Goal: Feedback & Contribution: Contribute content

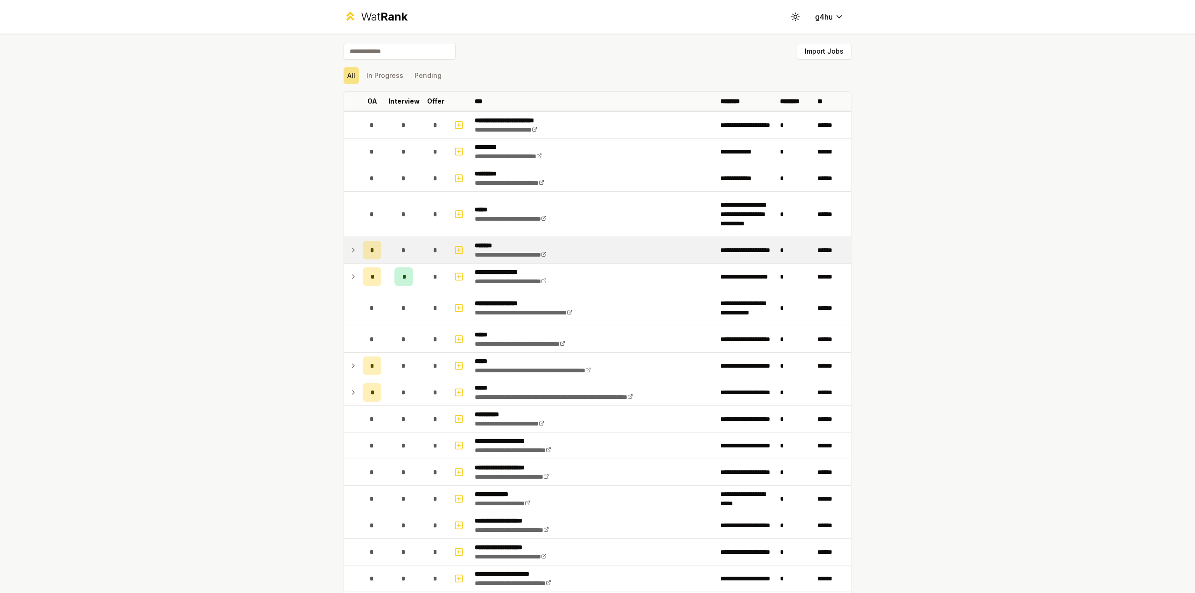
click at [372, 247] on div "*" at bounding box center [372, 250] width 19 height 19
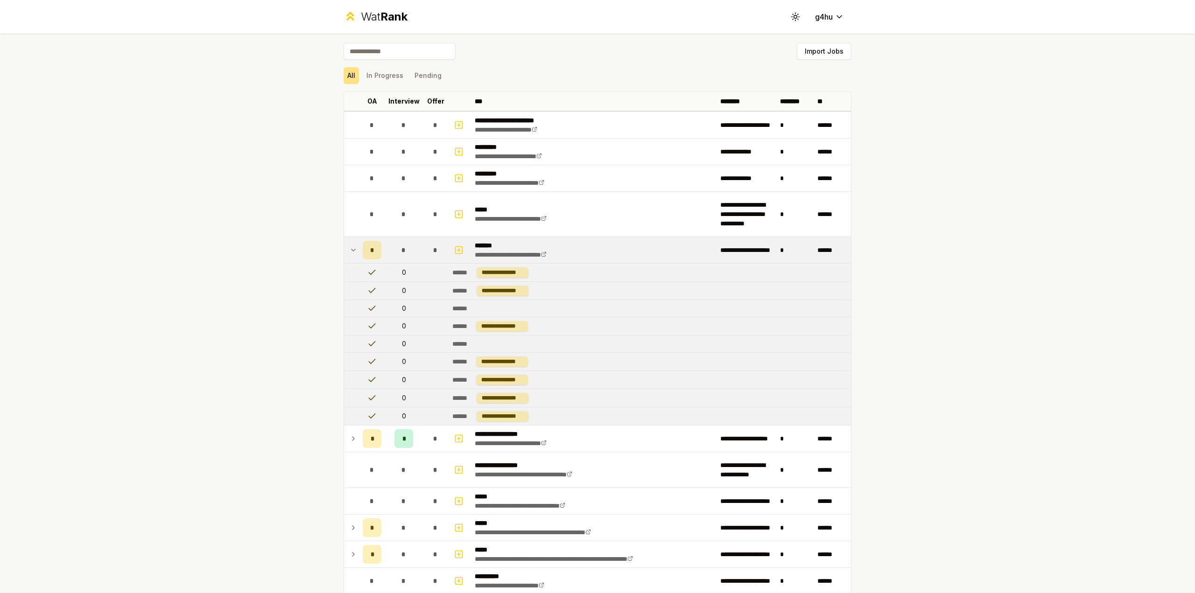
click at [370, 250] on span "*" at bounding box center [372, 250] width 4 height 9
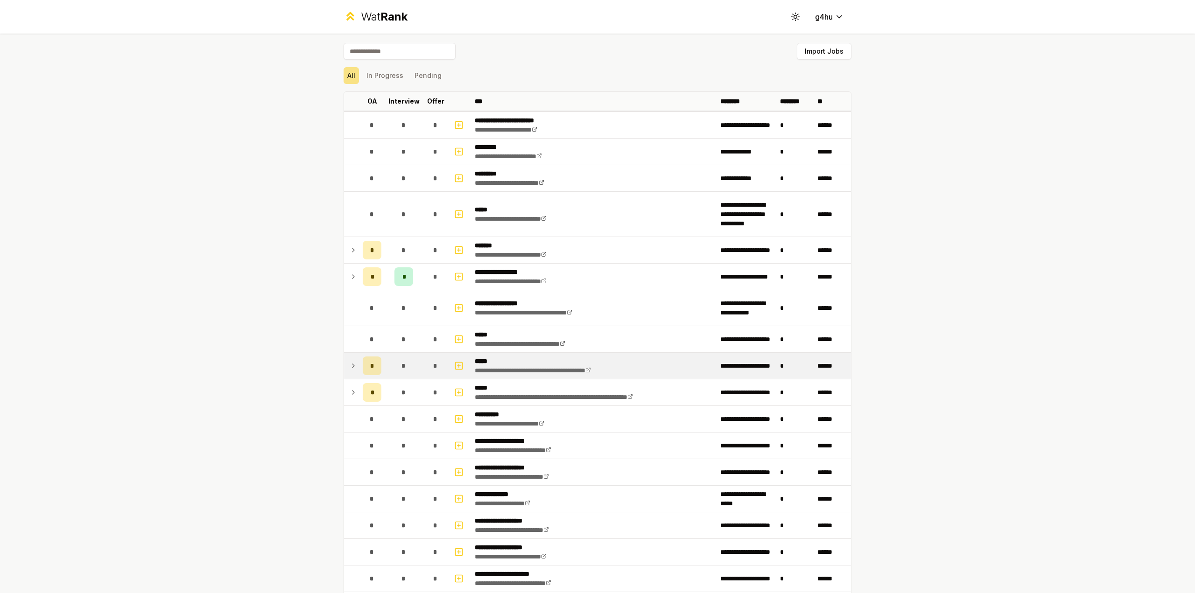
click at [370, 364] on span "*" at bounding box center [372, 365] width 4 height 9
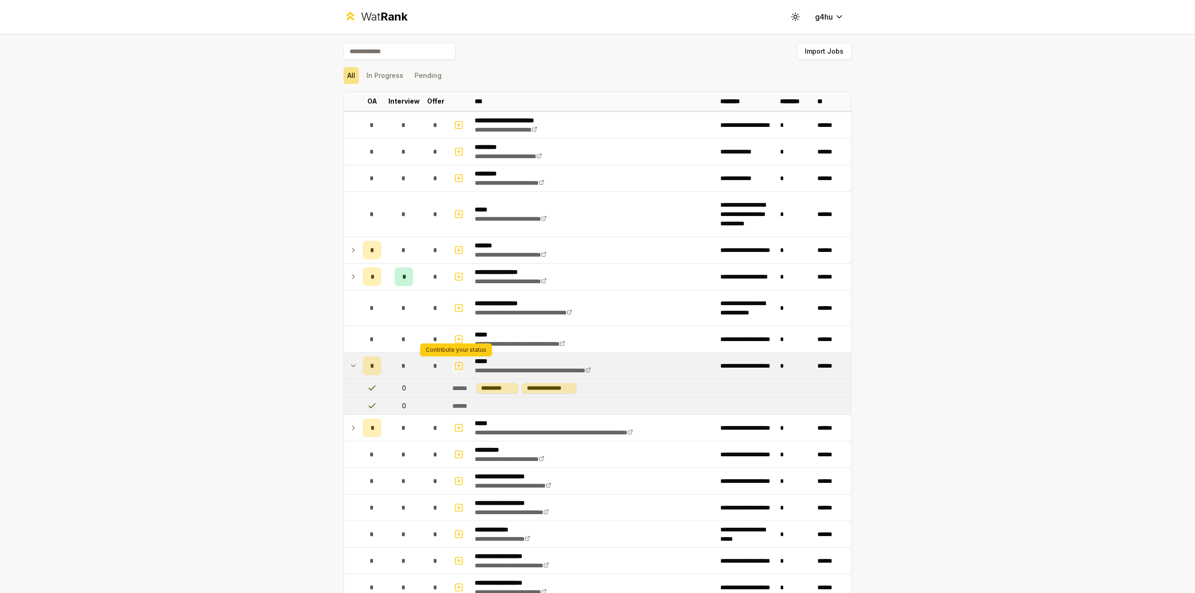
click at [455, 368] on icon "button" at bounding box center [458, 365] width 9 height 11
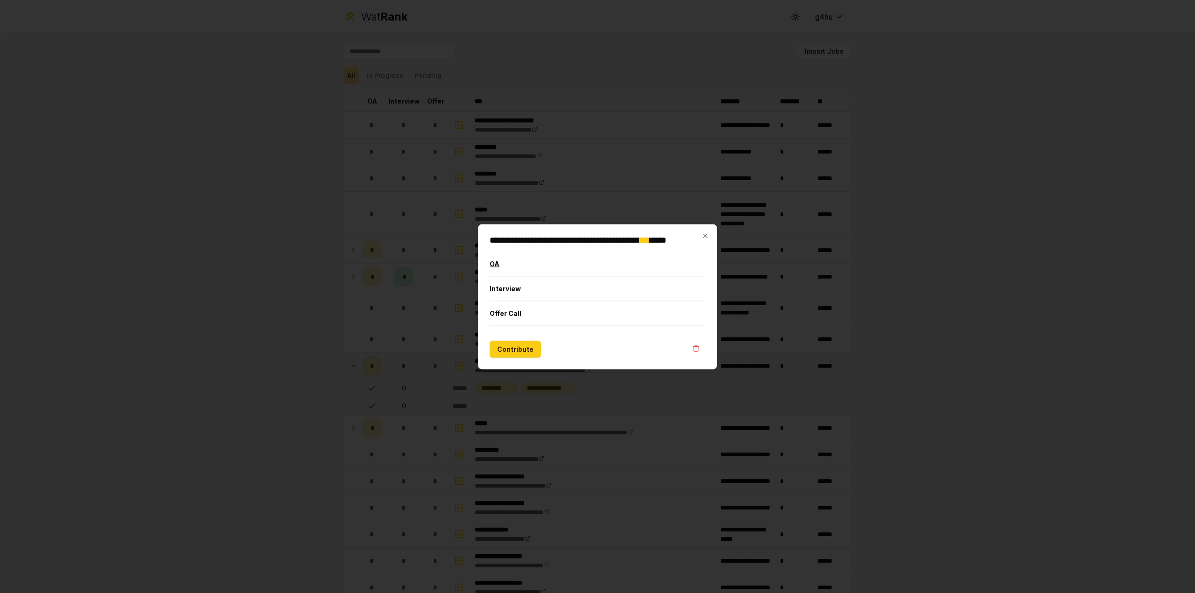
click at [514, 268] on button "OA" at bounding box center [598, 264] width 216 height 24
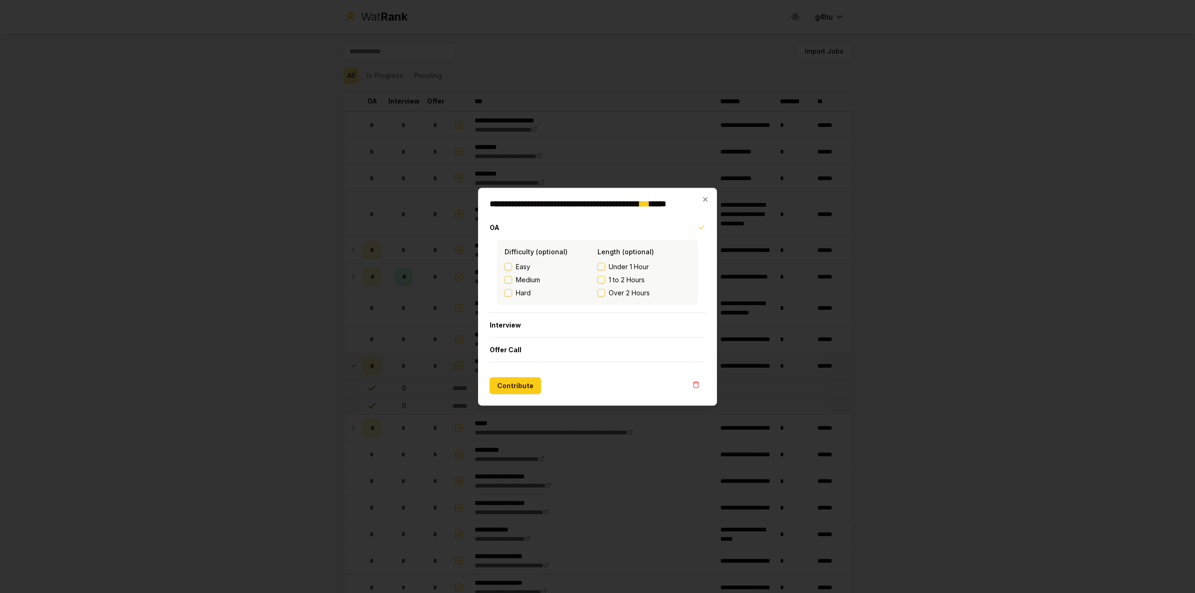
click at [521, 280] on span "Medium" at bounding box center [528, 279] width 24 height 9
click at [512, 280] on button "Medium" at bounding box center [508, 279] width 7 height 7
click at [615, 267] on span "Under 1 Hour" at bounding box center [629, 266] width 40 height 9
click at [605, 267] on button "Under 1 Hour" at bounding box center [601, 266] width 7 height 7
click at [522, 386] on button "Contribute" at bounding box center [515, 385] width 51 height 17
